Goal: Find specific page/section: Find specific page/section

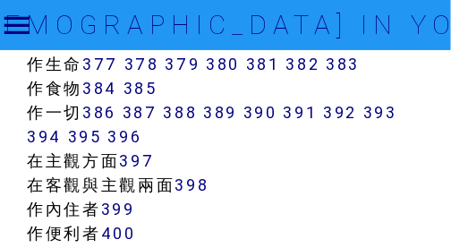
scroll to position [4158, 0]
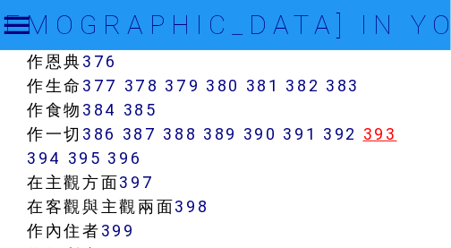
click at [395, 135] on link "393" at bounding box center [380, 133] width 34 height 21
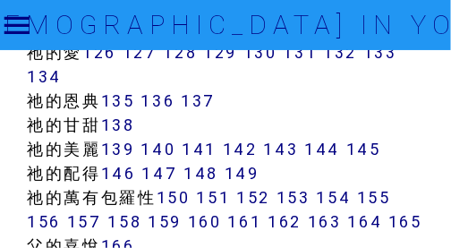
scroll to position [1613, 0]
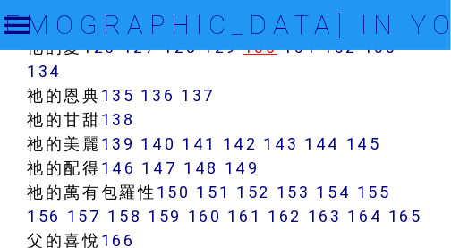
click at [268, 57] on link "130" at bounding box center [260, 47] width 34 height 21
click at [271, 57] on link "130" at bounding box center [260, 47] width 34 height 21
click at [264, 57] on link "130" at bounding box center [260, 47] width 34 height 21
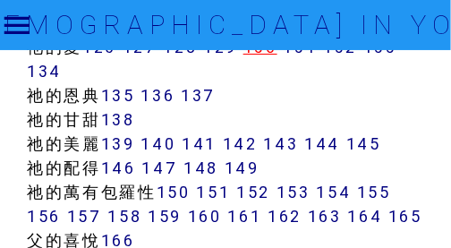
click at [264, 57] on link "130" at bounding box center [260, 47] width 34 height 21
click at [266, 57] on link "130" at bounding box center [260, 47] width 34 height 21
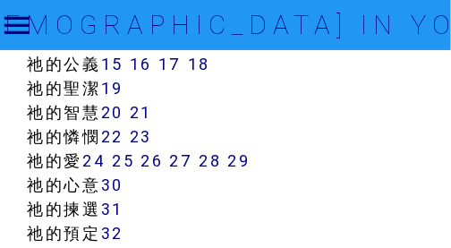
scroll to position [898, 0]
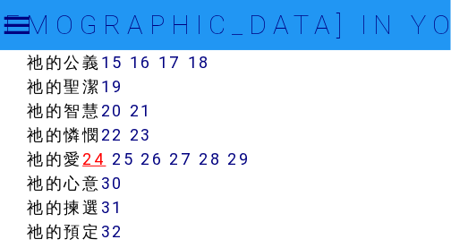
click at [98, 161] on link "24" at bounding box center [93, 158] width 23 height 21
click at [100, 159] on link "24" at bounding box center [93, 158] width 23 height 21
